Goal: Contribute content: Contribute content

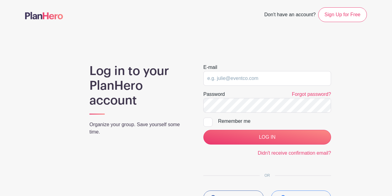
click at [244, 79] on input "email" at bounding box center [267, 78] width 128 height 15
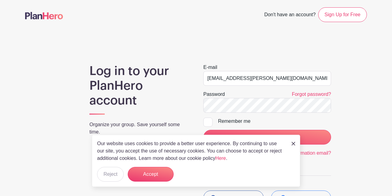
type input "chelsea.palmer@jrc.church"
click at [293, 143] on img at bounding box center [294, 144] width 4 height 4
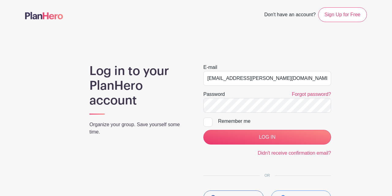
click at [206, 120] on input "Remember me" at bounding box center [205, 120] width 4 height 4
checkbox input "true"
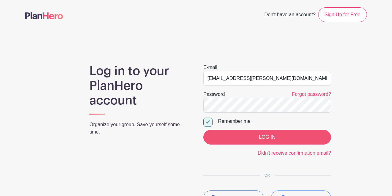
click at [269, 140] on input "LOG IN" at bounding box center [267, 137] width 128 height 15
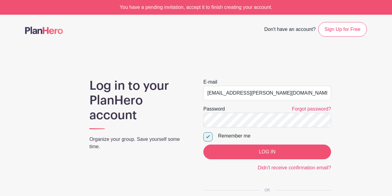
click at [266, 150] on input "LOG IN" at bounding box center [267, 152] width 128 height 15
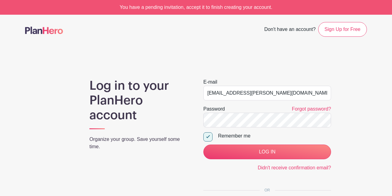
click at [225, 8] on div "You have a pending invitation, accept it to finish creating your account." at bounding box center [196, 7] width 392 height 15
click at [277, 168] on link "Didn't receive confirmation email?" at bounding box center [295, 167] width 74 height 5
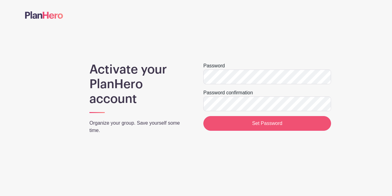
click at [266, 123] on input "Set Password" at bounding box center [267, 123] width 128 height 15
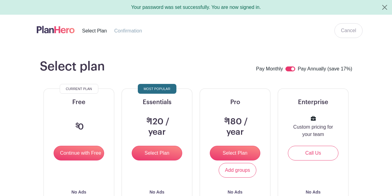
click at [89, 32] on span "Select Plan" at bounding box center [94, 30] width 25 height 5
click at [386, 6] on button "Close" at bounding box center [385, 7] width 15 height 15
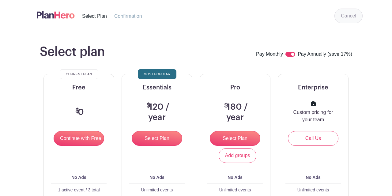
click at [349, 16] on link "Cancel" at bounding box center [349, 16] width 28 height 15
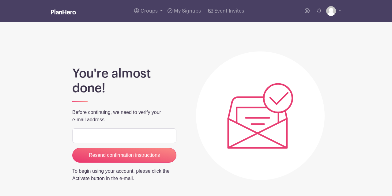
scroll to position [6, 0]
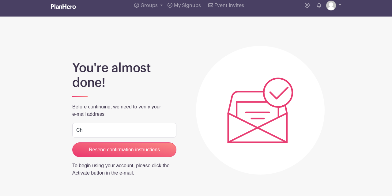
type input "C"
click at [80, 131] on input "Chelsea.palmer@jrc.church" at bounding box center [124, 130] width 104 height 15
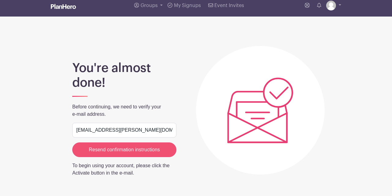
type input "chelsea.palmer@jrc.church"
click at [123, 151] on input "Resend confirmation instructions" at bounding box center [124, 149] width 104 height 15
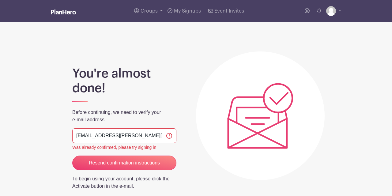
scroll to position [0, 0]
click at [227, 10] on span "Event Invites" at bounding box center [229, 11] width 30 height 5
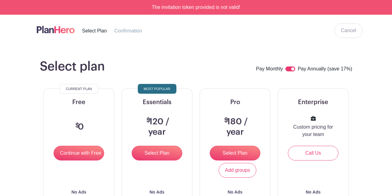
click at [127, 32] on span "Confirmation" at bounding box center [128, 30] width 28 height 5
click at [90, 31] on span "Select Plan" at bounding box center [94, 30] width 25 height 5
click at [77, 152] on input "Continue with Free" at bounding box center [79, 153] width 51 height 15
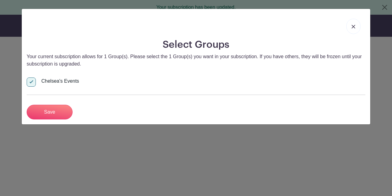
click at [354, 28] on img at bounding box center [354, 27] width 4 height 4
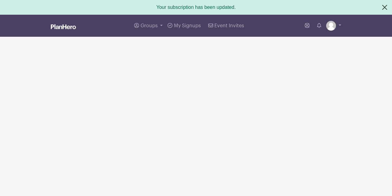
click at [385, 6] on button "Close" at bounding box center [385, 7] width 15 height 15
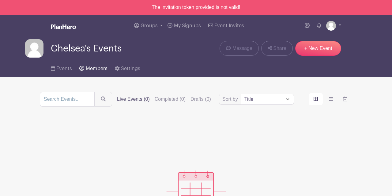
click at [88, 70] on span "Members" at bounding box center [97, 68] width 22 height 5
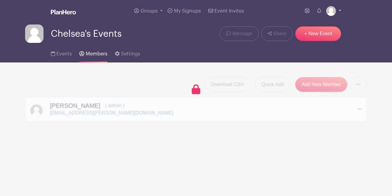
click at [340, 10] on link at bounding box center [333, 11] width 15 height 10
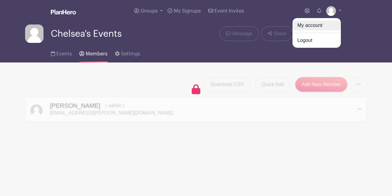
click at [314, 25] on link "My account" at bounding box center [317, 26] width 48 height 10
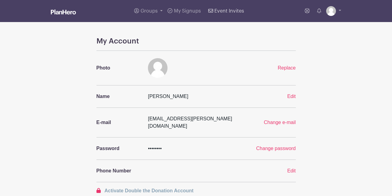
click at [228, 11] on span "Event Invites" at bounding box center [229, 11] width 30 height 5
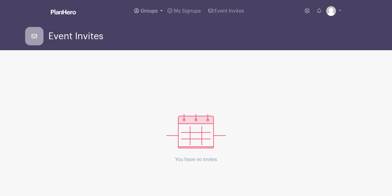
click at [149, 12] on span "Groups" at bounding box center [149, 11] width 17 height 5
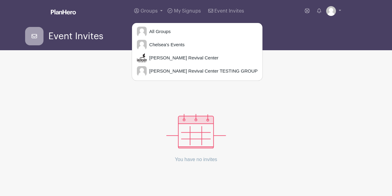
click at [270, 78] on div "You have no invites" at bounding box center [196, 120] width 342 height 111
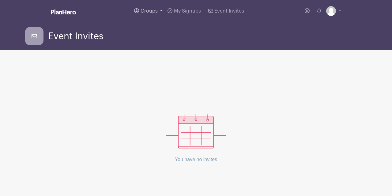
click at [160, 11] on link "Groups" at bounding box center [148, 11] width 33 height 22
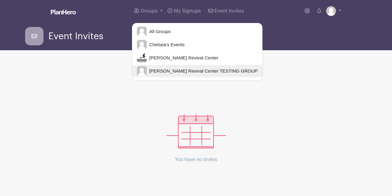
click at [176, 71] on span "[PERSON_NAME] Revival Center TESTING GROUP" at bounding box center [202, 71] width 111 height 7
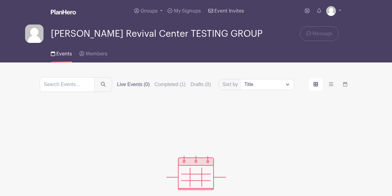
click at [232, 10] on span "Event Invites" at bounding box center [229, 11] width 30 height 5
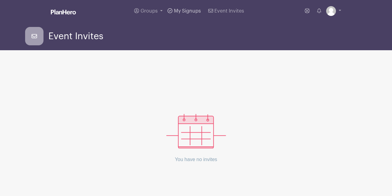
click at [185, 11] on span "My Signups" at bounding box center [187, 11] width 27 height 5
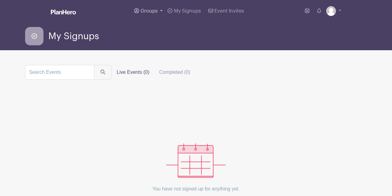
click at [150, 10] on span "Groups" at bounding box center [149, 11] width 17 height 5
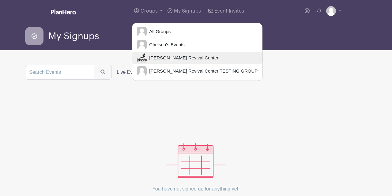
click at [177, 58] on span "[PERSON_NAME] Revival Center" at bounding box center [183, 58] width 72 height 7
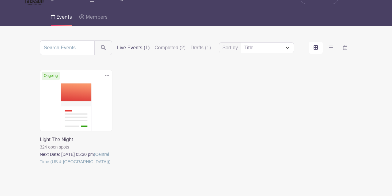
scroll to position [37, 0]
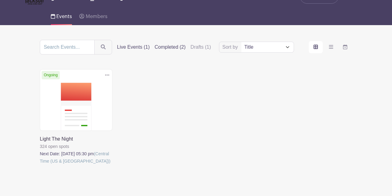
click at [178, 46] on label "Completed (2)" at bounding box center [170, 47] width 31 height 7
click at [0, 0] on input "Completed (2)" at bounding box center [0, 0] width 0 height 0
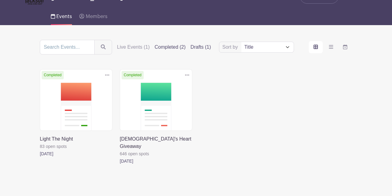
click at [203, 47] on label "Drafts (1)" at bounding box center [201, 47] width 21 height 7
click at [0, 0] on input "Drafts (1)" at bounding box center [0, 0] width 0 height 0
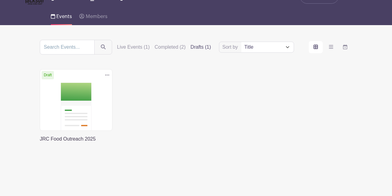
click at [40, 143] on link at bounding box center [40, 143] width 0 height 0
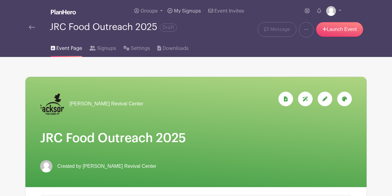
click at [191, 11] on span "My Signups" at bounding box center [187, 11] width 27 height 5
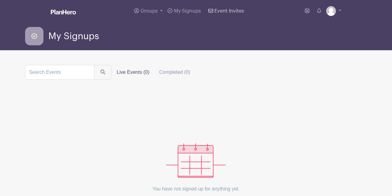
click at [227, 11] on span "Event Invites" at bounding box center [229, 11] width 30 height 5
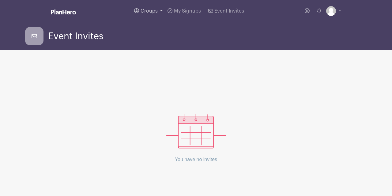
click at [158, 9] on link "Groups" at bounding box center [148, 11] width 33 height 22
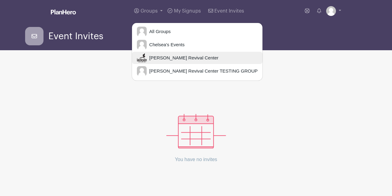
click at [157, 57] on span "[PERSON_NAME] Revival Center" at bounding box center [183, 58] width 72 height 7
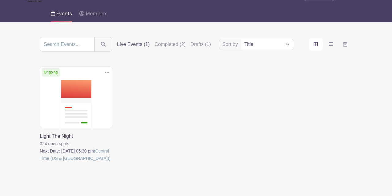
scroll to position [42, 0]
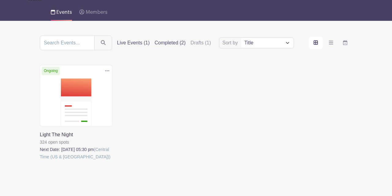
click at [176, 44] on label "Completed (2)" at bounding box center [170, 42] width 31 height 7
click at [0, 0] on input "Completed (2)" at bounding box center [0, 0] width 0 height 0
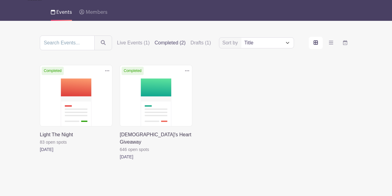
click at [120, 161] on link at bounding box center [120, 161] width 0 height 0
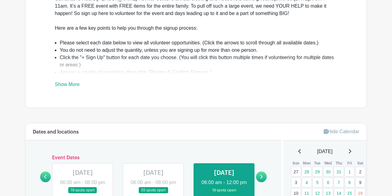
scroll to position [203, 0]
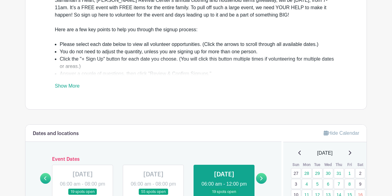
click at [74, 86] on link "Show More" at bounding box center [67, 87] width 25 height 8
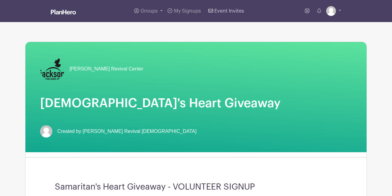
scroll to position [0, 0]
click at [154, 10] on span "Groups" at bounding box center [149, 11] width 17 height 5
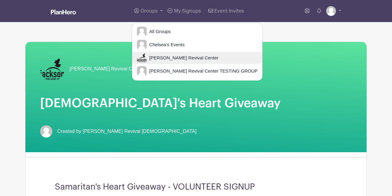
click at [161, 57] on span "[PERSON_NAME] Revival Center" at bounding box center [183, 58] width 72 height 7
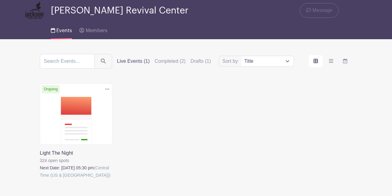
scroll to position [24, 0]
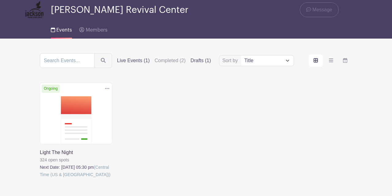
click at [203, 63] on label "Drafts (1)" at bounding box center [201, 60] width 21 height 7
click at [0, 0] on input "Drafts (1)" at bounding box center [0, 0] width 0 height 0
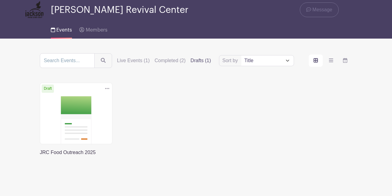
click at [40, 156] on link at bounding box center [40, 156] width 0 height 0
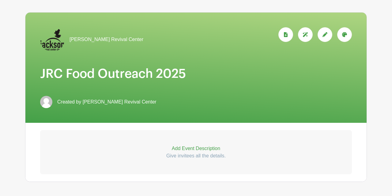
scroll to position [66, 0]
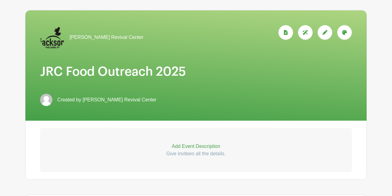
click at [185, 149] on p "Add Event Description" at bounding box center [196, 146] width 312 height 7
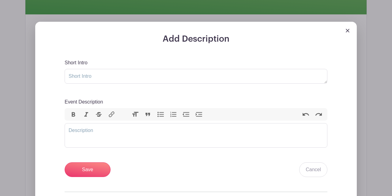
scroll to position [176, 0]
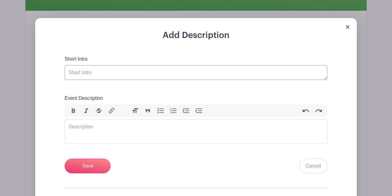
click at [96, 75] on textarea "Short Intro" at bounding box center [196, 72] width 263 height 15
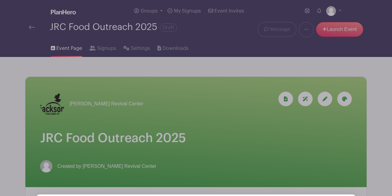
scroll to position [0, 0]
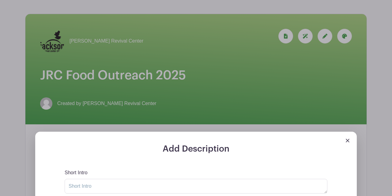
scroll to position [65, 0]
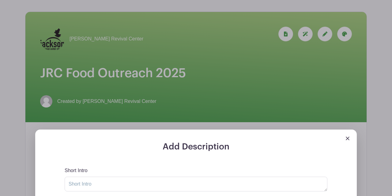
click at [349, 140] on img at bounding box center [348, 139] width 4 height 4
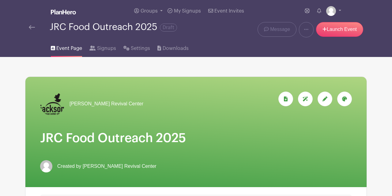
scroll to position [0, 0]
click at [154, 12] on span "Groups" at bounding box center [149, 11] width 17 height 5
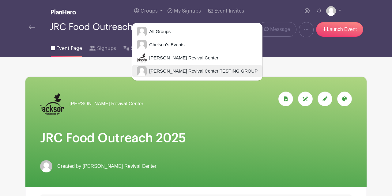
click at [165, 71] on span "[PERSON_NAME] Revival Center TESTING GROUP" at bounding box center [202, 71] width 111 height 7
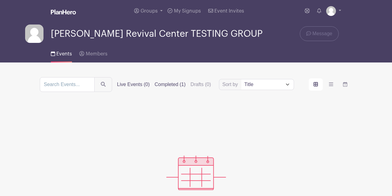
click at [180, 85] on label "Completed (1)" at bounding box center [170, 84] width 31 height 7
click at [0, 0] on input "Completed (1)" at bounding box center [0, 0] width 0 height 0
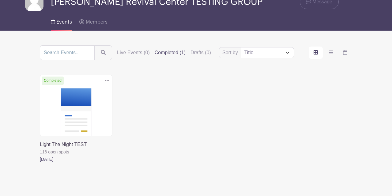
scroll to position [34, 0]
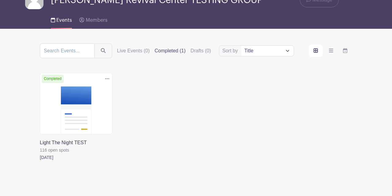
click at [40, 161] on link at bounding box center [40, 161] width 0 height 0
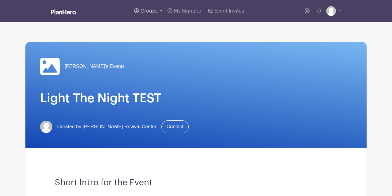
click at [152, 12] on span "Groups" at bounding box center [149, 11] width 17 height 5
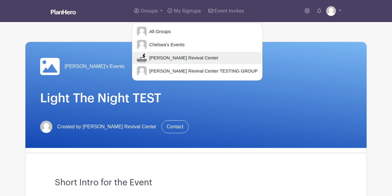
click at [156, 57] on span "[PERSON_NAME] Revival Center" at bounding box center [183, 58] width 72 height 7
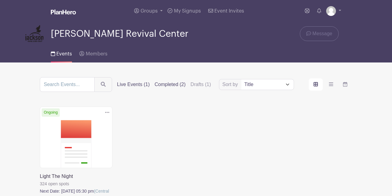
click at [177, 88] on label "Completed (2)" at bounding box center [170, 84] width 31 height 7
click at [0, 0] on input "Completed (2)" at bounding box center [0, 0] width 0 height 0
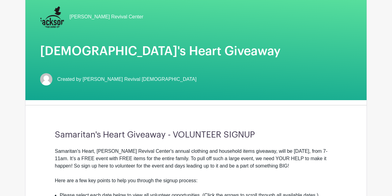
scroll to position [61, 0]
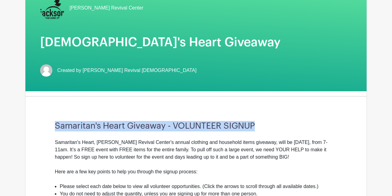
drag, startPoint x: 256, startPoint y: 125, endPoint x: 52, endPoint y: 117, distance: 204.5
click at [52, 117] on div "Samaritan's Heart Giveaway - VOLUNTEER SIGNUP Samaritan's Heart, [PERSON_NAME] …" at bounding box center [196, 176] width 312 height 150
copy h3 "Samaritan's Heart Giveaway - VOLUNTEER SIGNUP"
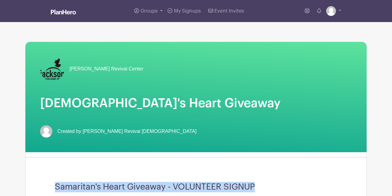
scroll to position [0, 0]
click at [152, 10] on span "Groups" at bounding box center [149, 11] width 17 height 5
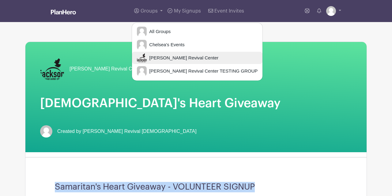
click at [169, 58] on span "[PERSON_NAME] Revival Center" at bounding box center [183, 58] width 72 height 7
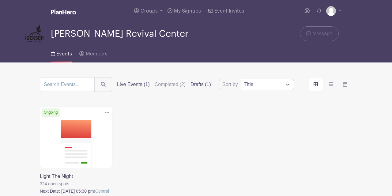
click at [205, 85] on label "Drafts (1)" at bounding box center [201, 84] width 21 height 7
click at [0, 0] on input "Drafts (1)" at bounding box center [0, 0] width 0 height 0
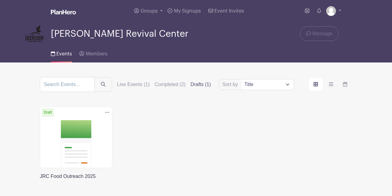
click at [40, 180] on link at bounding box center [40, 180] width 0 height 0
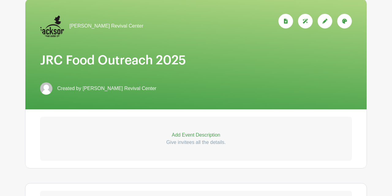
scroll to position [81, 0]
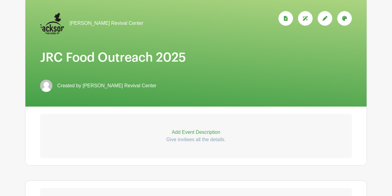
click at [191, 131] on p "Add Event Description" at bounding box center [196, 132] width 312 height 7
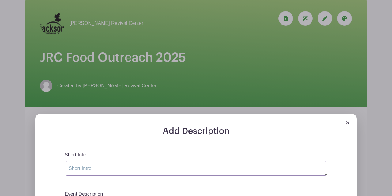
click at [87, 169] on textarea "Short Intro" at bounding box center [196, 168] width 263 height 15
paste textarea "Samaritan's Heart Giveaway - VOLUNTEER SIGNUP"
click at [132, 169] on textarea "Samaritan's Heart Giveaway - VOLUNTEER SIGNUP" at bounding box center [196, 168] width 263 height 15
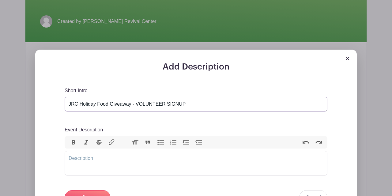
scroll to position [145, 0]
type textarea "JRC Holiday Food Giveaway - VOLUNTEER SIGNUP"
click at [86, 161] on trix-editor "Event Description" at bounding box center [196, 163] width 263 height 25
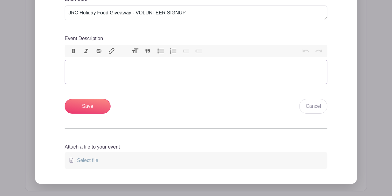
scroll to position [238, 0]
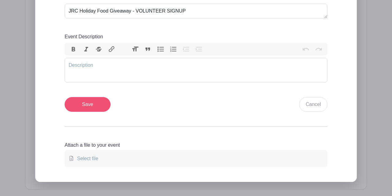
click at [90, 105] on input "Save" at bounding box center [88, 104] width 46 height 15
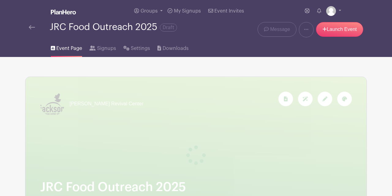
scroll to position [0, 0]
click at [155, 10] on span "Groups" at bounding box center [149, 11] width 17 height 5
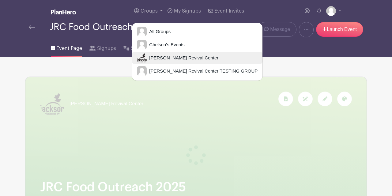
click at [166, 59] on span "[PERSON_NAME] Revival Center" at bounding box center [183, 58] width 72 height 7
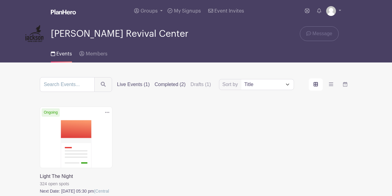
click at [183, 85] on label "Completed (2)" at bounding box center [170, 84] width 31 height 7
click at [0, 0] on input "Completed (2)" at bounding box center [0, 0] width 0 height 0
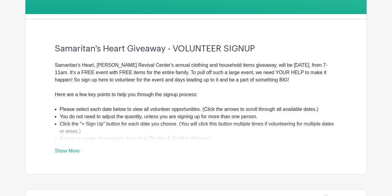
scroll to position [147, 0]
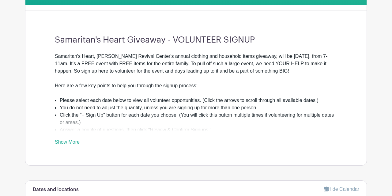
click at [68, 145] on link "Show More" at bounding box center [67, 143] width 25 height 8
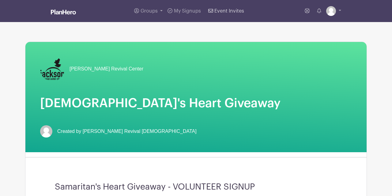
scroll to position [0, 0]
click at [158, 9] on link "Groups" at bounding box center [148, 11] width 33 height 22
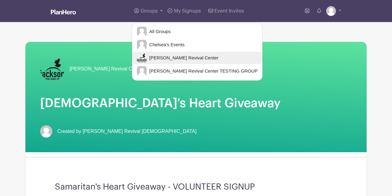
click at [158, 59] on span "[PERSON_NAME] Revival Center" at bounding box center [183, 58] width 72 height 7
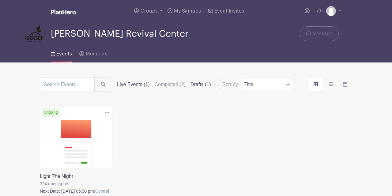
click at [205, 85] on label "Drafts (1)" at bounding box center [201, 84] width 21 height 7
click at [0, 0] on input "Drafts (1)" at bounding box center [0, 0] width 0 height 0
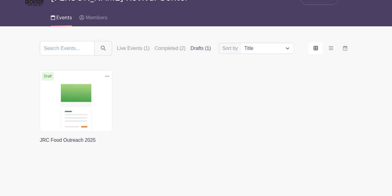
scroll to position [37, 0]
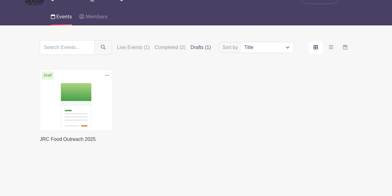
click at [40, 143] on link at bounding box center [40, 143] width 0 height 0
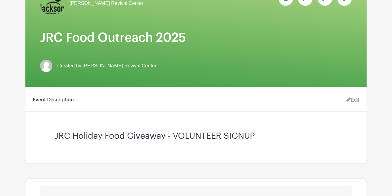
scroll to position [101, 0]
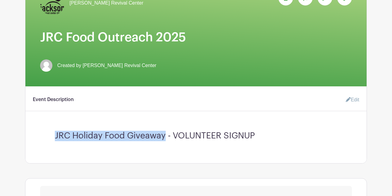
drag, startPoint x: 166, startPoint y: 137, endPoint x: 97, endPoint y: 127, distance: 69.9
click at [97, 127] on h3 "JRC Holiday Food Giveaway - VOLUNTEER SIGNUP" at bounding box center [196, 133] width 283 height 15
copy h3 "JRC Holiday Food Giveaway"
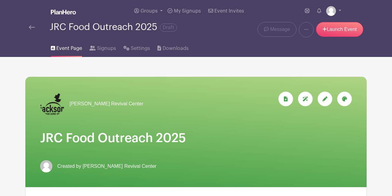
scroll to position [0, 0]
click at [324, 101] on icon at bounding box center [325, 99] width 5 height 5
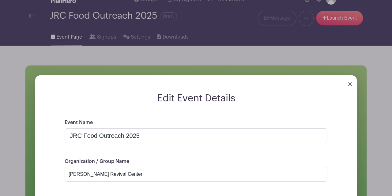
scroll to position [10, 0]
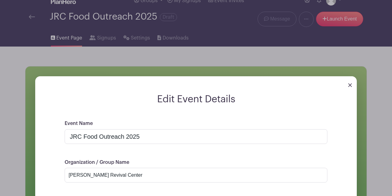
click at [350, 85] on img at bounding box center [350, 85] width 4 height 4
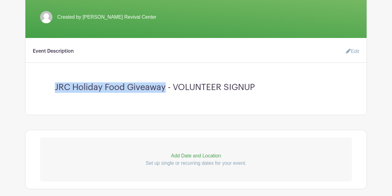
scroll to position [150, 0]
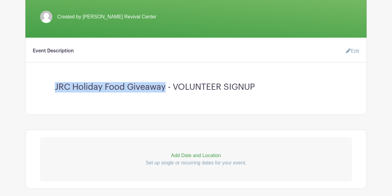
click at [355, 53] on link "Edit" at bounding box center [350, 51] width 18 height 12
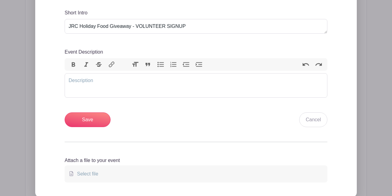
scroll to position [224, 0]
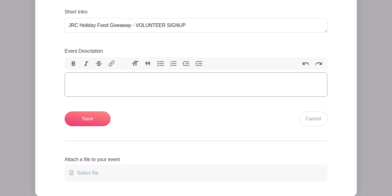
click at [98, 80] on trix-editor "Event Description" at bounding box center [196, 84] width 263 height 25
paste trix-editor "<div>[DATE][DATE], from 6:00 AM to 12:00 PM, we will come together at [PERSON_N…"
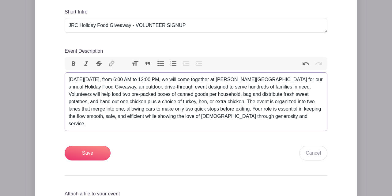
click at [133, 95] on div "[DATE][DATE], from 6:00 AM to 12:00 PM, we will come together at [PERSON_NAME][…" at bounding box center [196, 101] width 255 height 51
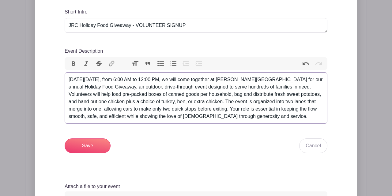
click at [233, 95] on div "[DATE][DATE], from 6:00 AM to 12:00 PM, we will come together at [PERSON_NAME][…" at bounding box center [196, 98] width 255 height 44
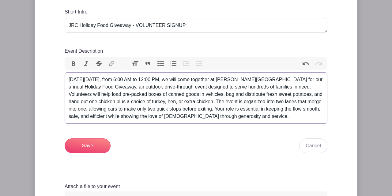
click at [224, 104] on div "[DATE][DATE], from 6:00 AM to 12:00 PM, we will come together at [PERSON_NAME][…" at bounding box center [196, 98] width 255 height 44
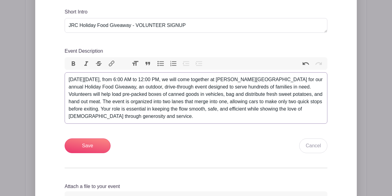
click at [270, 101] on div "[DATE][DATE], from 6:00 AM to 12:00 PM, we will come together at [PERSON_NAME][…" at bounding box center [196, 98] width 255 height 44
type trix-editor "<div>[DATE][DATE], from 6:00 AM to 12:00 PM, we will come together at [PERSON_N…"
click at [90, 147] on input "Save" at bounding box center [88, 145] width 46 height 15
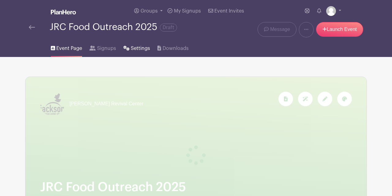
scroll to position [0, 0]
click at [153, 11] on span "Groups" at bounding box center [149, 11] width 17 height 5
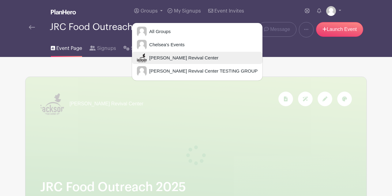
click at [173, 59] on span "[PERSON_NAME] Revival Center" at bounding box center [183, 58] width 72 height 7
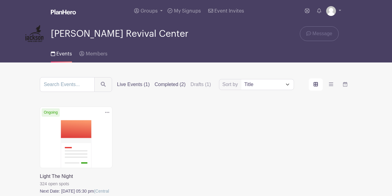
click at [179, 85] on label "Completed (2)" at bounding box center [170, 84] width 31 height 7
click at [0, 0] on input "Completed (2)" at bounding box center [0, 0] width 0 height 0
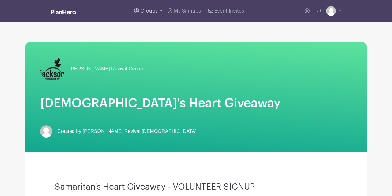
click at [151, 10] on span "Groups" at bounding box center [149, 11] width 17 height 5
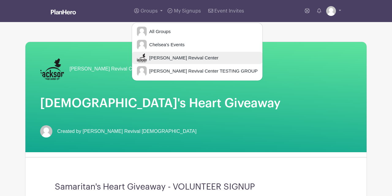
click at [158, 60] on span "[PERSON_NAME] Revival Center" at bounding box center [183, 58] width 72 height 7
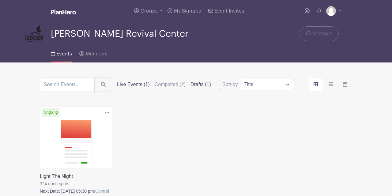
click at [199, 87] on label "Drafts (1)" at bounding box center [201, 84] width 21 height 7
click at [0, 0] on input "Drafts (1)" at bounding box center [0, 0] width 0 height 0
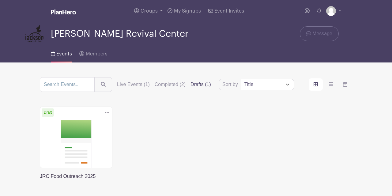
click at [40, 180] on link at bounding box center [40, 180] width 0 height 0
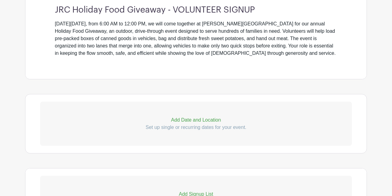
scroll to position [250, 0]
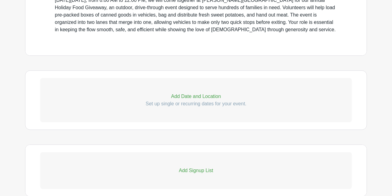
click at [198, 97] on p "Add Date and Location" at bounding box center [196, 96] width 312 height 7
click at [190, 105] on p "Set up single or recurring dates for your event." at bounding box center [196, 103] width 312 height 7
click at [196, 95] on p "Add Date and Location" at bounding box center [196, 96] width 312 height 7
click at [179, 97] on p "Add Date and Location" at bounding box center [196, 96] width 312 height 7
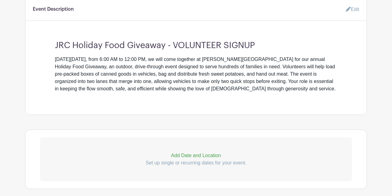
scroll to position [193, 0]
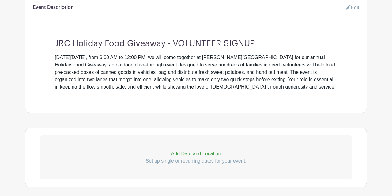
click at [185, 155] on p "Add Date and Location" at bounding box center [196, 153] width 312 height 7
click at [184, 161] on p "Set up single or recurring dates for your event." at bounding box center [196, 160] width 312 height 7
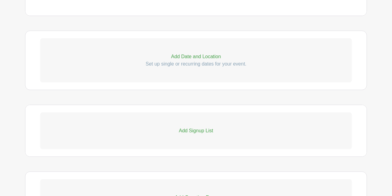
scroll to position [291, 0]
click at [198, 130] on p "Add Signup List" at bounding box center [196, 129] width 312 height 7
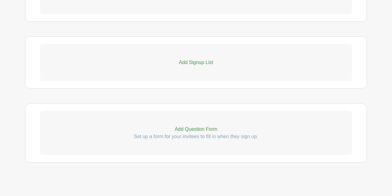
scroll to position [362, 0]
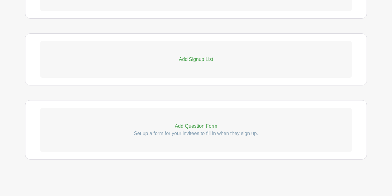
click at [198, 127] on p "Add Question Form" at bounding box center [196, 126] width 312 height 7
click at [200, 61] on p "Add Signup List" at bounding box center [196, 59] width 312 height 7
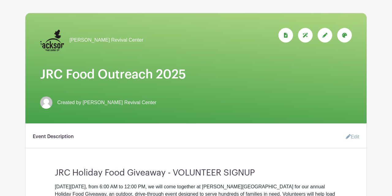
scroll to position [64, 0]
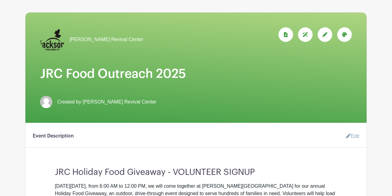
click at [356, 137] on link "Edit" at bounding box center [350, 136] width 18 height 12
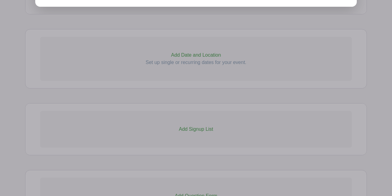
scroll to position [450, 0]
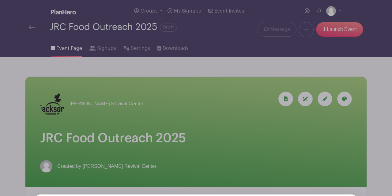
scroll to position [0, 0]
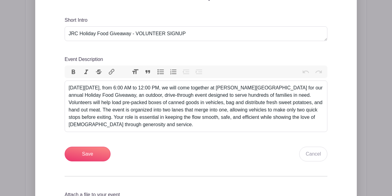
scroll to position [221, 0]
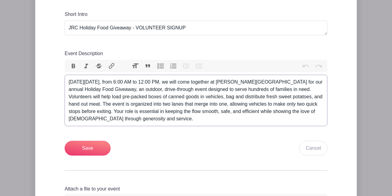
click at [109, 105] on div "[DATE][DATE], from 6:00 AM to 12:00 PM, we will come together at [PERSON_NAME][…" at bounding box center [196, 100] width 255 height 44
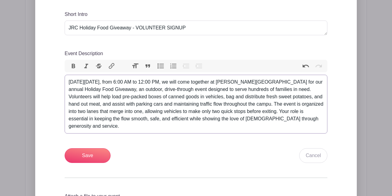
type trix-editor "<div>[DATE][DATE], from 6:00 AM to 12:00 PM, we will come together at [PERSON_N…"
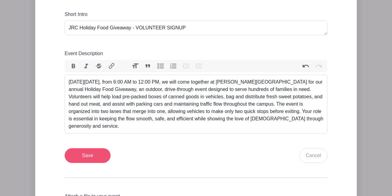
click at [90, 154] on input "Save" at bounding box center [88, 155] width 46 height 15
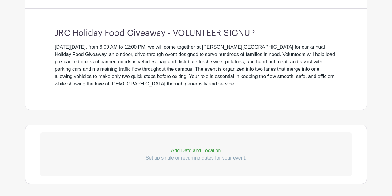
scroll to position [262, 0]
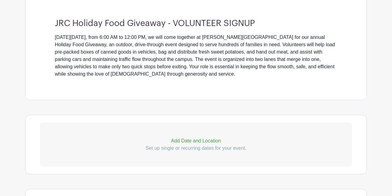
click at [198, 142] on p "Add Date and Location" at bounding box center [196, 140] width 312 height 7
click at [198, 149] on p "Set up single or recurring dates for your event." at bounding box center [196, 148] width 312 height 7
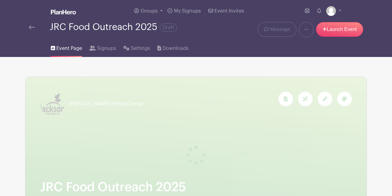
scroll to position [0, 0]
click at [157, 10] on span "Groups" at bounding box center [149, 11] width 17 height 5
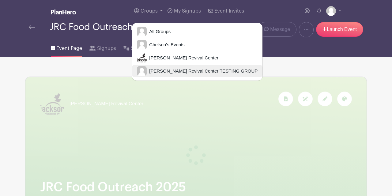
click at [163, 71] on span "[PERSON_NAME] Revival Center TESTING GROUP" at bounding box center [202, 71] width 111 height 7
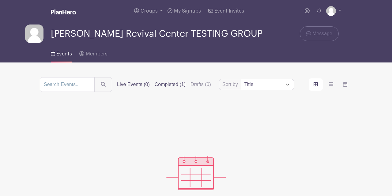
click at [172, 85] on label "Completed (1)" at bounding box center [170, 84] width 31 height 7
click at [0, 0] on input "Completed (1)" at bounding box center [0, 0] width 0 height 0
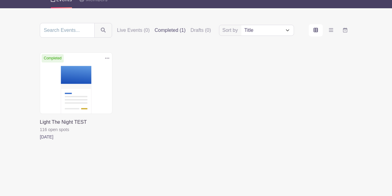
scroll to position [67, 0]
click at [40, 141] on link at bounding box center [40, 141] width 0 height 0
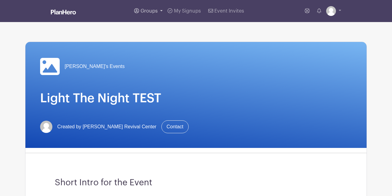
click at [159, 9] on link "Groups" at bounding box center [148, 11] width 33 height 22
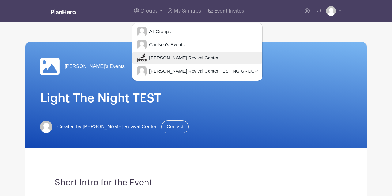
click at [161, 57] on span "[PERSON_NAME] Revival Center" at bounding box center [183, 58] width 72 height 7
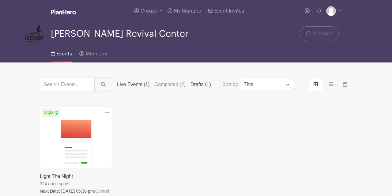
click at [204, 86] on label "Drafts (1)" at bounding box center [201, 84] width 21 height 7
click at [0, 0] on input "Drafts (1)" at bounding box center [0, 0] width 0 height 0
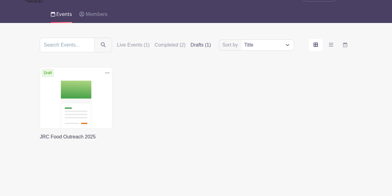
scroll to position [47, 0]
click at [40, 141] on link at bounding box center [40, 141] width 0 height 0
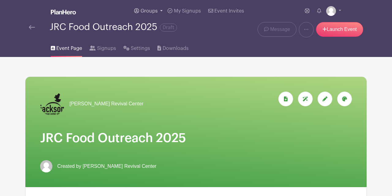
click at [151, 11] on span "Groups" at bounding box center [149, 11] width 17 height 5
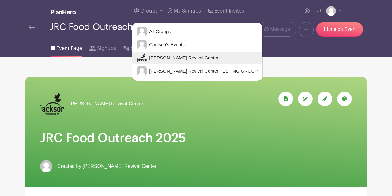
click at [161, 56] on span "[PERSON_NAME] Revival Center" at bounding box center [183, 58] width 72 height 7
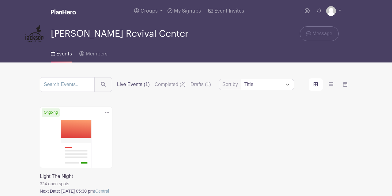
scroll to position [40, 0]
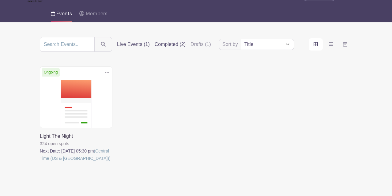
click at [177, 44] on label "Completed (2)" at bounding box center [170, 44] width 31 height 7
click at [0, 0] on input "Completed (2)" at bounding box center [0, 0] width 0 height 0
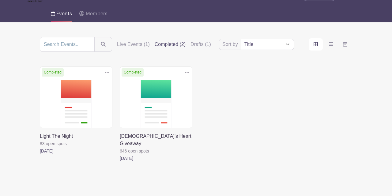
click at [40, 155] on link at bounding box center [40, 155] width 0 height 0
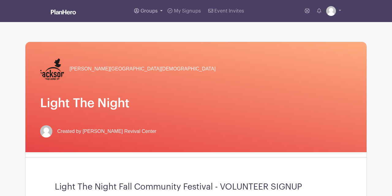
click at [152, 9] on span "Groups" at bounding box center [149, 11] width 17 height 5
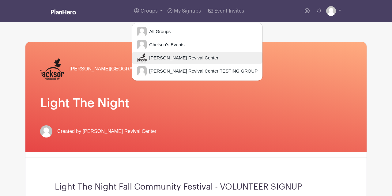
click at [164, 55] on span "[PERSON_NAME] Revival Center" at bounding box center [183, 58] width 72 height 7
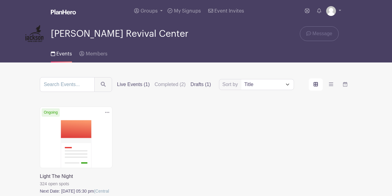
click at [208, 87] on label "Drafts (1)" at bounding box center [201, 84] width 21 height 7
click at [0, 0] on input "Drafts (1)" at bounding box center [0, 0] width 0 height 0
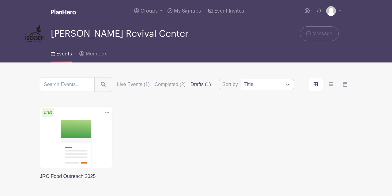
click at [40, 180] on link at bounding box center [40, 180] width 0 height 0
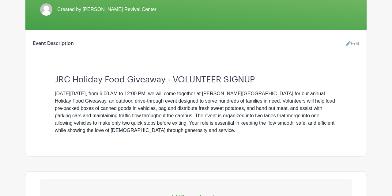
scroll to position [157, 0]
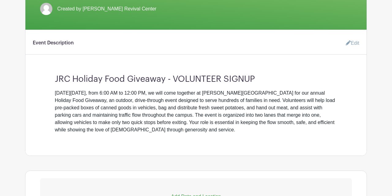
click at [354, 42] on link "Edit" at bounding box center [350, 43] width 18 height 12
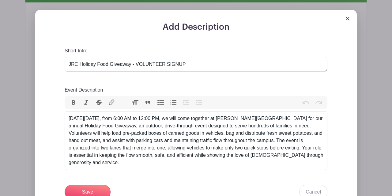
scroll to position [185, 0]
click at [69, 134] on div "[DATE][DATE], from 6:00 AM to 12:00 PM, we will come together at [PERSON_NAME][…" at bounding box center [196, 140] width 255 height 51
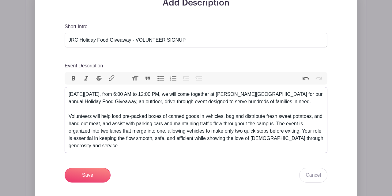
scroll to position [212, 0]
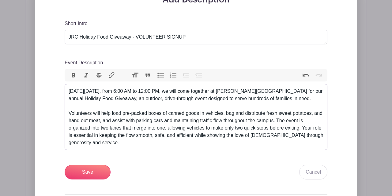
click at [203, 115] on div "[DATE][DATE], from 6:00 AM to 12:00 PM, we will come together at [PERSON_NAME][…" at bounding box center [196, 117] width 255 height 59
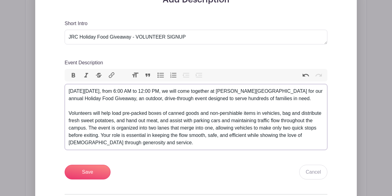
click at [234, 114] on div "[DATE][DATE], from 6:00 AM to 12:00 PM, we will come together at [PERSON_NAME][…" at bounding box center [196, 117] width 255 height 59
click at [270, 131] on div "[DATE][DATE], from 6:00 AM to 12:00 PM, we will come together at [PERSON_NAME][…" at bounding box center [196, 117] width 255 height 59
click at [239, 113] on div "[DATE][DATE], from 6:00 AM to 12:00 PM, we will come together at [PERSON_NAME][…" at bounding box center [196, 117] width 255 height 59
click at [279, 123] on div "[DATE][DATE], from 6:00 AM to 12:00 PM, we will come together at [PERSON_NAME][…" at bounding box center [196, 117] width 255 height 59
click at [149, 122] on div "[DATE][DATE], from 6:00 AM to 12:00 PM, we will come together at [PERSON_NAME][…" at bounding box center [196, 117] width 255 height 59
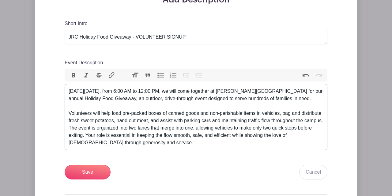
click at [99, 130] on div "[DATE][DATE], from 6:00 AM to 12:00 PM, we will come together at [PERSON_NAME][…" at bounding box center [196, 117] width 255 height 59
click at [69, 113] on div "[DATE][DATE], from 6:00 AM to 12:00 PM, we will come together at [PERSON_NAME][…" at bounding box center [196, 117] width 255 height 59
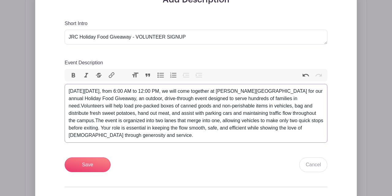
click at [69, 107] on div "[DATE][DATE], from 6:00 AM to 12:00 PM, we will come together at [PERSON_NAME][…" at bounding box center [196, 113] width 255 height 51
type trix-editor "<div>[DATE][DATE], from 6:00 AM to 12:00 PM, we will come together at [PERSON_N…"
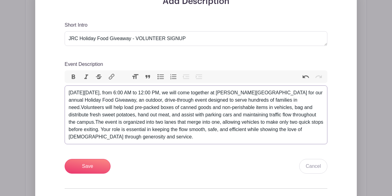
scroll to position [209, 0]
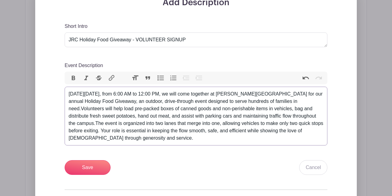
click at [202, 96] on div "[DATE][DATE], from 6:00 AM to 12:00 PM, we will come together at [PERSON_NAME][…" at bounding box center [196, 115] width 255 height 51
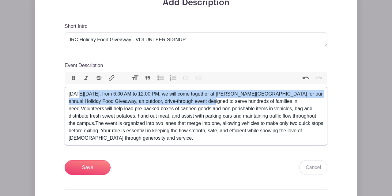
drag, startPoint x: 202, startPoint y: 97, endPoint x: 78, endPoint y: 93, distance: 124.2
click at [78, 93] on div "[DATE][DATE], from 6:00 AM to 12:00 PM, we will come together at [PERSON_NAME][…" at bounding box center [196, 115] width 255 height 51
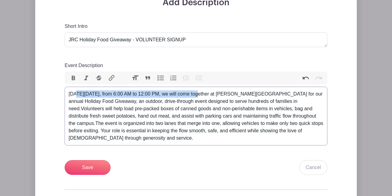
drag, startPoint x: 77, startPoint y: 94, endPoint x: 202, endPoint y: 93, distance: 124.7
click at [202, 93] on div "[DATE][DATE], from 6:00 AM to 12:00 PM, we will come together at [PERSON_NAME][…" at bounding box center [196, 115] width 255 height 51
click at [74, 78] on button "Bold" at bounding box center [73, 78] width 13 height 8
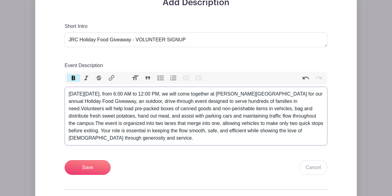
click at [106, 111] on div "[DATE][DATE], from 6:00 AM to 12:00 PM, we will come together at [PERSON_NAME][…" at bounding box center [196, 115] width 255 height 51
click at [89, 93] on div "[DATE][DATE], from 6:00 AM to 12:00 PM, we will come together at [PERSON_NAME][…" at bounding box center [196, 115] width 255 height 51
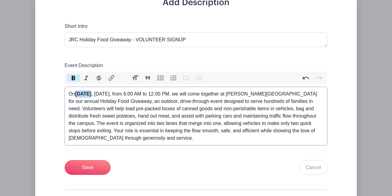
click at [73, 77] on button "Bold" at bounding box center [73, 78] width 13 height 8
click at [204, 95] on div "[DATE][DATE], from 6:00 AM to 12:00 PM, we will come together at [PERSON_NAME][…" at bounding box center [196, 115] width 255 height 51
drag, startPoint x: 203, startPoint y: 95, endPoint x: 94, endPoint y: 93, distance: 109.1
click at [94, 93] on div "[DATE][DATE], from 6:00 AM to 12:00 PM, we will come together at [PERSON_NAME][…" at bounding box center [196, 115] width 255 height 51
click at [73, 77] on button "Bold" at bounding box center [73, 78] width 13 height 8
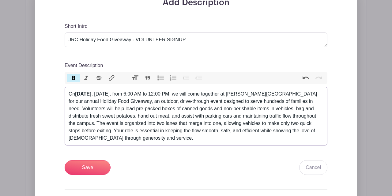
click at [73, 77] on button "Bold" at bounding box center [73, 78] width 13 height 8
click at [111, 97] on div "[DATE][DATE], from 6:00 AM to 12:00 PM, we will come together at [PERSON_NAME][…" at bounding box center [196, 115] width 255 height 51
click at [74, 78] on button "Bold" at bounding box center [73, 78] width 13 height 8
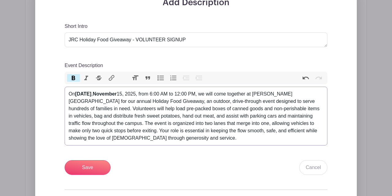
click at [186, 93] on div "[DATE][DATE], from 6:00 AM to 12:00 PM, we will come together at [PERSON_NAME][…" at bounding box center [196, 115] width 255 height 51
drag, startPoint x: 205, startPoint y: 94, endPoint x: 104, endPoint y: 95, distance: 100.2
click at [104, 95] on div "[DATE][DATE], from 6:00 AM to 12:00 PM, we will come together at [PERSON_NAME][…" at bounding box center [196, 115] width 255 height 51
click at [75, 78] on button "Bold" at bounding box center [73, 78] width 13 height 8
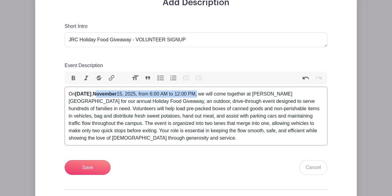
click at [75, 78] on button "Bold" at bounding box center [73, 78] width 13 height 8
click at [129, 95] on div "[DATE][DATE], from 6:00 AM to 12:00 PM, we will come together at [PERSON_NAME][…" at bounding box center [196, 115] width 255 height 51
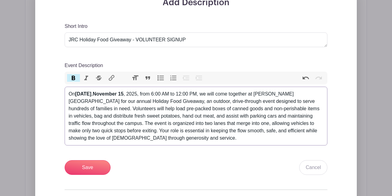
click at [73, 76] on button "Bold" at bounding box center [73, 78] width 13 height 8
click at [141, 95] on div "[DATE][DATE], from 6:00 AM to 12:00 PM, we will come together at [PERSON_NAME][…" at bounding box center [196, 115] width 255 height 51
click at [74, 75] on button "Bold" at bounding box center [73, 78] width 13 height 8
click at [152, 96] on div "[DATE][DATE] , from 6:00 AM to 12:00 PM, we will come together at [PERSON_NAME]…" at bounding box center [196, 115] width 255 height 51
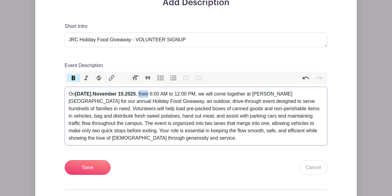
click at [152, 96] on div "[DATE][DATE] , from 6:00 AM to 12:00 PM, we will come together at [PERSON_NAME]…" at bounding box center [196, 115] width 255 height 51
click at [74, 77] on button "Bold" at bounding box center [73, 78] width 13 height 8
click at [166, 94] on div "[DATE][DATE] , from 6:00 AM to 12:00 PM, we will come together at [PERSON_NAME]…" at bounding box center [196, 115] width 255 height 51
drag, startPoint x: 161, startPoint y: 94, endPoint x: 169, endPoint y: 96, distance: 8.8
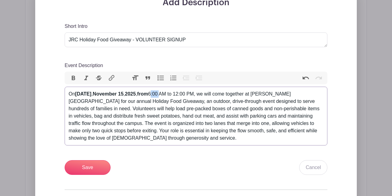
click at [169, 96] on div "[DATE][DATE] , from 6:00 AM to 12:00 PM, we will come together at [PERSON_NAME]…" at bounding box center [196, 115] width 255 height 51
click at [74, 78] on button "Bold" at bounding box center [73, 78] width 13 height 8
click at [160, 95] on div "[DATE][DATE] , from 6:00 AM to 12:00 PM, we will come together at [PERSON_NAME]…" at bounding box center [196, 115] width 255 height 51
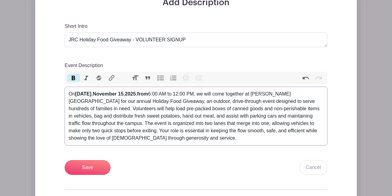
click at [161, 94] on div "[DATE][DATE] , from 6:00 AM to 12:00 PM, we will come together at [PERSON_NAME]…" at bounding box center [196, 115] width 255 height 51
click at [73, 78] on button "Bold" at bounding box center [73, 78] width 13 height 8
click at [161, 94] on div "[DATE][DATE] , from 6 : 00 AM to 12:00 PM, we will come together at [PERSON_NAM…" at bounding box center [196, 115] width 255 height 51
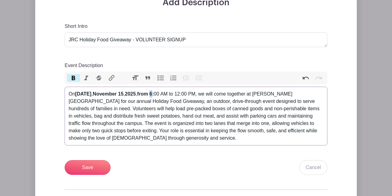
click at [74, 77] on button "Bold" at bounding box center [73, 78] width 13 height 8
click at [165, 93] on div "[DATE][DATE] , from 6: 00 AM to 12:00 PM, we will come together at [PERSON_NAME…" at bounding box center [196, 115] width 255 height 51
click at [74, 78] on button "Bold" at bounding box center [73, 78] width 13 height 8
click at [174, 95] on div "[DATE][DATE] , from 6:00 AM to 12:00 PM, we will come together at [PERSON_NAME]…" at bounding box center [196, 115] width 255 height 51
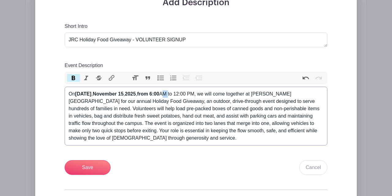
click at [174, 95] on div "[DATE][DATE] , from 6:00 AM to 12:00 PM, we will come together at [PERSON_NAME]…" at bounding box center [196, 115] width 255 height 51
click at [74, 78] on button "Bold" at bounding box center [73, 78] width 13 height 8
click at [181, 94] on div "[DATE][DATE] , from 6:00 AM to 12:00 PM, we will come together at [PERSON_NAME]…" at bounding box center [196, 115] width 255 height 51
click at [73, 77] on button "Bold" at bounding box center [73, 78] width 13 height 8
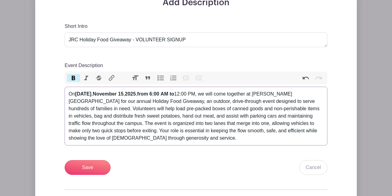
click at [188, 93] on div "[DATE][DATE] , from 6:00 AM to 12:00 PM, we will come together at [PERSON_NAME]…" at bounding box center [196, 115] width 255 height 51
click at [74, 78] on button "Bold" at bounding box center [73, 78] width 13 height 8
click at [192, 95] on div "[DATE][DATE] , from 6:00 AM to 12 :00 PM, we will come together at [PERSON_NAME…" at bounding box center [196, 115] width 255 height 51
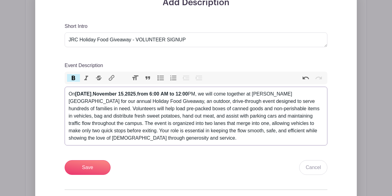
click at [74, 76] on button "Bold" at bounding box center [73, 78] width 13 height 8
click at [192, 95] on div "[DATE][DATE] , from 6:00 AM to 12 : 00 PM, we will come together at [PERSON_NAM…" at bounding box center [196, 115] width 255 height 51
click at [74, 78] on button "Bold" at bounding box center [73, 78] width 13 height 8
click at [201, 97] on div "[DATE][DATE] , from 6:00 AM to 12:00 PM, we will come together at [PERSON_NAME]…" at bounding box center [196, 115] width 255 height 51
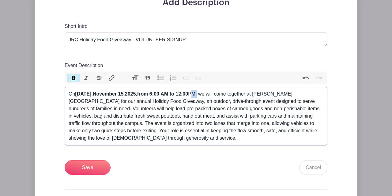
click at [201, 97] on div "[DATE][DATE] , from 6:00 AM to 12:00 PM, we will come together at [PERSON_NAME]…" at bounding box center [196, 115] width 255 height 51
click at [73, 78] on button "Bold" at bounding box center [73, 78] width 13 height 8
click at [98, 96] on div "[DATE][DATE] , from 6:00 AM to 12:00 PM , we will come together at [PERSON_NAME…" at bounding box center [196, 115] width 255 height 51
click at [74, 78] on button "Bold" at bounding box center [73, 78] width 13 height 8
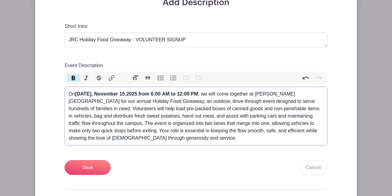
click at [138, 109] on div "[DATE][DATE] , from 6:00 AM to 12:00 PM , we will come together at [PERSON_NAME…" at bounding box center [196, 115] width 255 height 51
click at [131, 96] on div "[DATE][DATE] , from 6:00 AM to 12:00 PM , we will come together at [PERSON_NAME…" at bounding box center [196, 115] width 255 height 51
click at [74, 76] on button "Bold" at bounding box center [73, 78] width 13 height 8
click at [145, 97] on div "[DATE][DATE] , from 6:00 AM to 12:00 PM , we will come together at [PERSON_NAME…" at bounding box center [196, 115] width 255 height 51
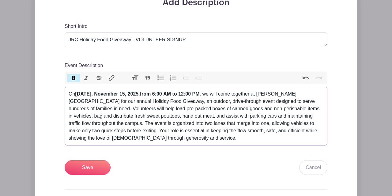
click at [145, 97] on div "[DATE][DATE] , from 6:00 AM to 12:00 PM , we will come together at [PERSON_NAME…" at bounding box center [196, 115] width 255 height 51
click at [144, 96] on div "[DATE][DATE] , from 6:00 AM to 12:00 PM , we will come together at [PERSON_NAME…" at bounding box center [196, 115] width 255 height 51
click at [73, 77] on button "Bold" at bounding box center [73, 78] width 13 height 8
click at [161, 116] on div "[DATE][DATE], from 6:00 AM to 12:00 PM , we will come together at [PERSON_NAME]…" at bounding box center [196, 115] width 255 height 51
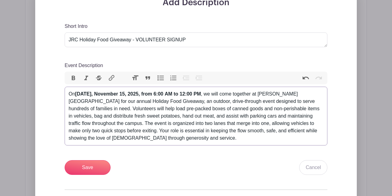
click at [104, 102] on div "[DATE][DATE], from 6:00 AM to 12:00 PM , we will come together at [PERSON_NAME]…" at bounding box center [196, 115] width 255 height 51
click at [73, 78] on button "Bold" at bounding box center [73, 78] width 13 height 8
click at [118, 102] on div "[DATE][DATE], from 6:00 AM to 12:00 PM , we will come together at [PERSON_NAME]…" at bounding box center [196, 115] width 255 height 51
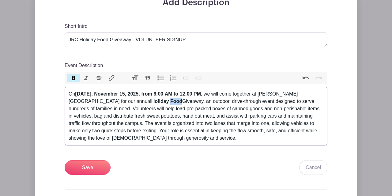
click at [73, 78] on button "Bold" at bounding box center [73, 78] width 13 height 8
click at [134, 102] on div "[DATE][DATE], from 6:00 AM to 12:00 PM , we will come together at [PERSON_NAME]…" at bounding box center [196, 115] width 255 height 51
click at [74, 77] on button "Bold" at bounding box center [73, 78] width 13 height 8
click at [135, 119] on div "[DATE][DATE], from 6:00 AM to 12:00 PM , we will come together at [PERSON_NAME]…" at bounding box center [196, 115] width 255 height 51
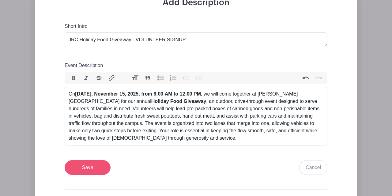
click at [89, 167] on input "Save" at bounding box center [88, 167] width 46 height 15
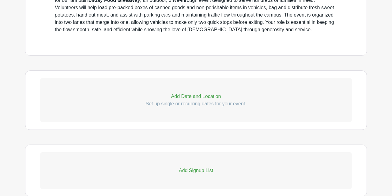
scroll to position [310, 0]
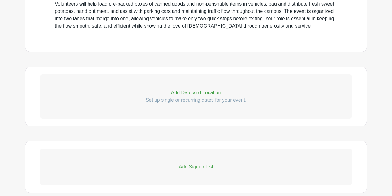
click at [201, 93] on p "Add Date and Location" at bounding box center [196, 92] width 312 height 7
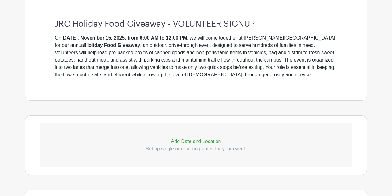
scroll to position [261, 0]
click at [198, 142] on p "Add Date and Location" at bounding box center [196, 141] width 312 height 7
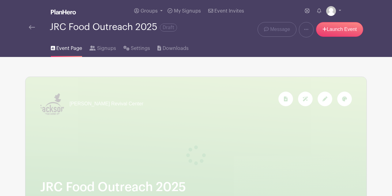
scroll to position [0, 0]
click at [237, 45] on div "Event Page Signups Settings Downloads" at bounding box center [195, 47] width 349 height 20
